Goal: Transaction & Acquisition: Purchase product/service

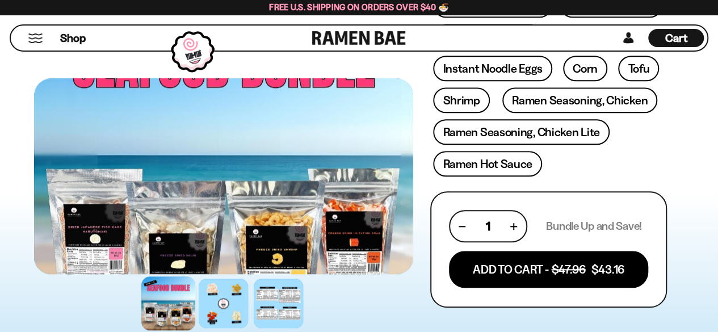
scroll to position [499, 0]
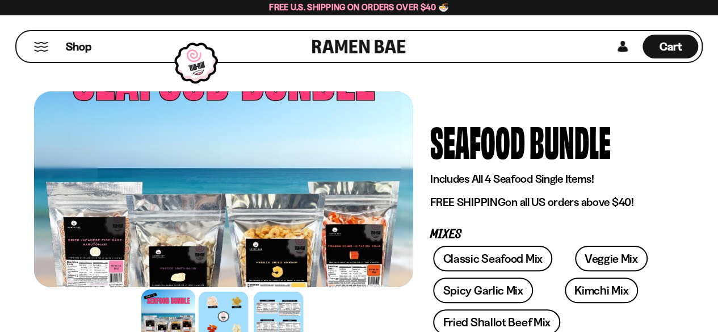
click at [338, 251] on div at bounding box center [223, 189] width 379 height 196
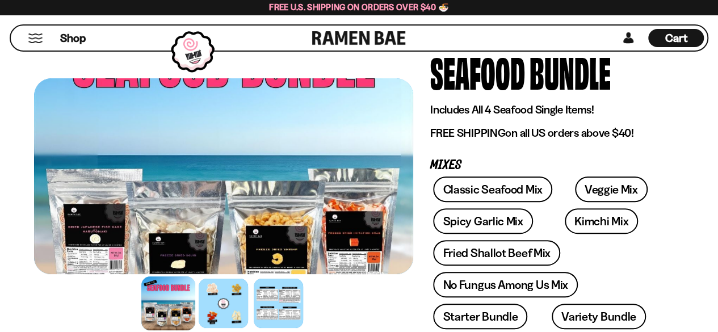
scroll to position [99, 0]
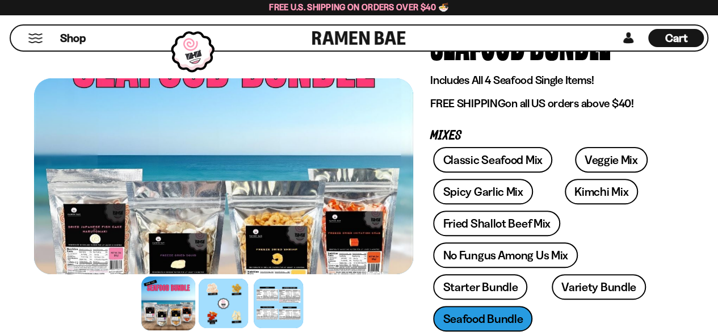
click at [179, 301] on div at bounding box center [169, 303] width 54 height 54
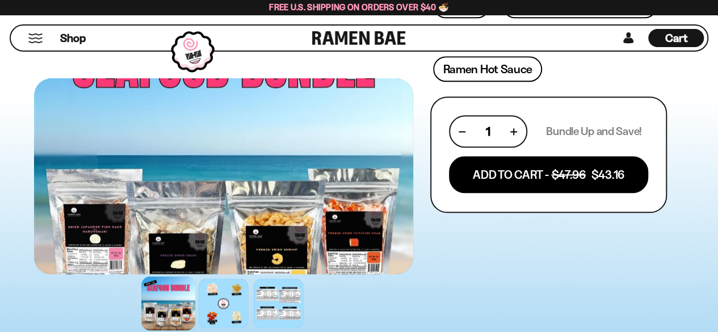
scroll to position [580, 0]
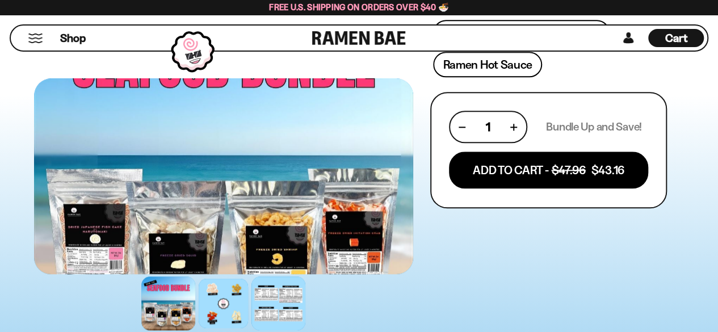
click at [277, 298] on div at bounding box center [279, 303] width 54 height 54
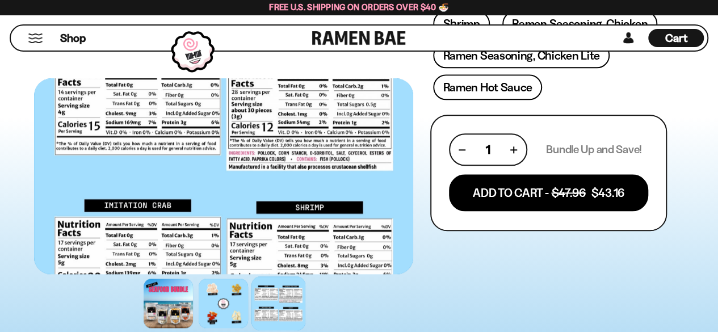
scroll to position [534, 0]
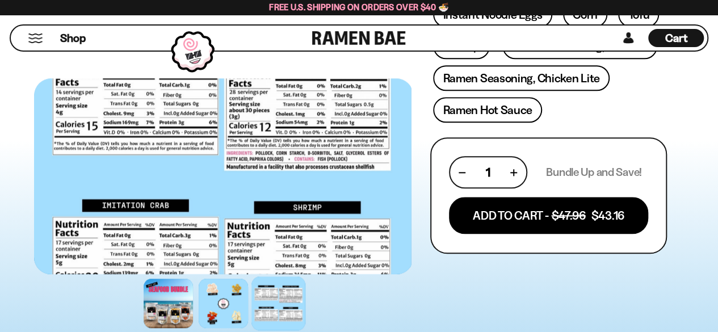
click at [256, 252] on div at bounding box center [221, 176] width 379 height 196
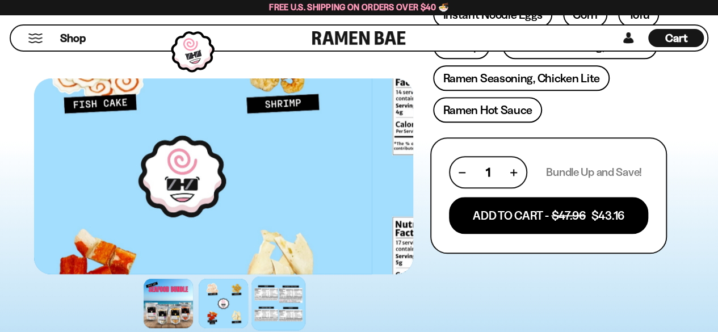
click at [575, 174] on div "FADCB6FD-DFAB-4417-9F21-029242090B77 FADCB6FD-DFAB-4417-9F21-029242090B77 No re…" at bounding box center [359, 146] width 650 height 1178
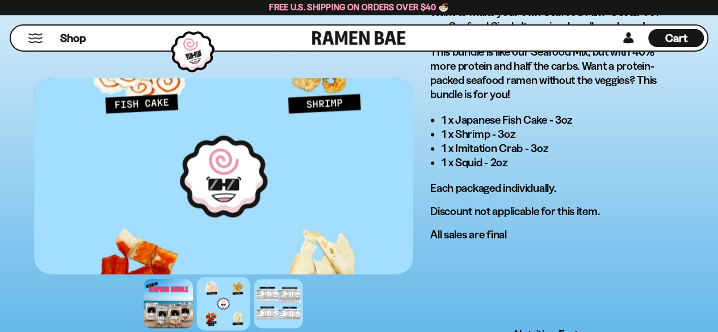
scroll to position [844, 0]
